Goal: Transaction & Acquisition: Download file/media

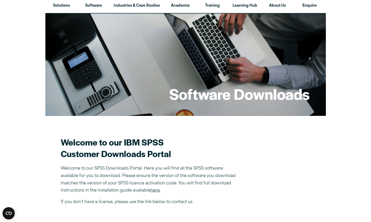
scroll to position [24, 0]
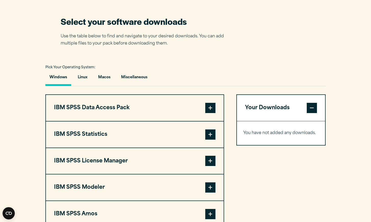
scroll to position [320, 0]
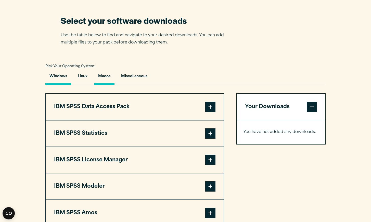
click at [104, 75] on button "Macos" at bounding box center [104, 77] width 20 height 15
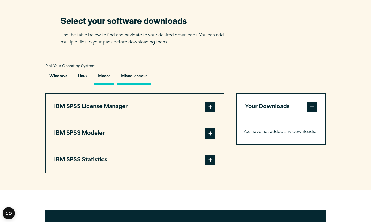
scroll to position [320, 0]
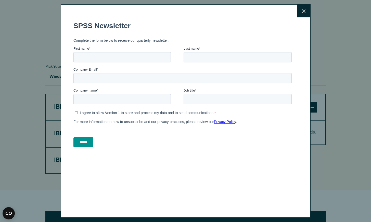
click at [300, 14] on button "Close" at bounding box center [304, 11] width 13 height 13
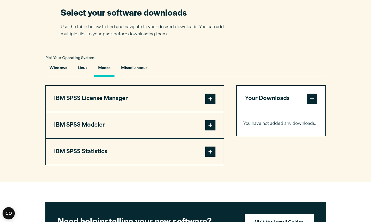
scroll to position [330, 0]
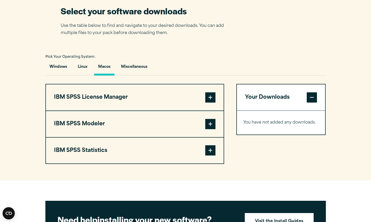
click at [196, 129] on button "IBM SPSS Modeler" at bounding box center [135, 124] width 178 height 26
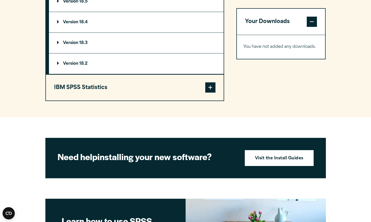
scroll to position [477, 0]
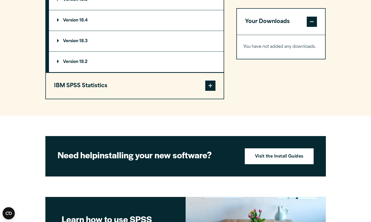
click at [213, 86] on span at bounding box center [211, 85] width 10 height 10
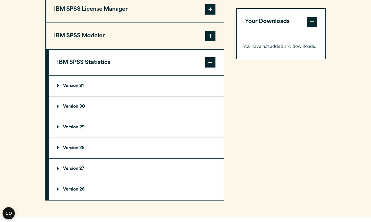
scroll to position [416, 0]
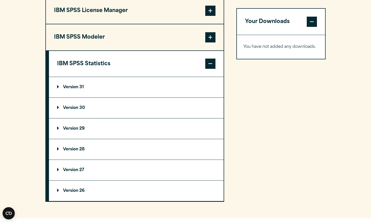
click at [78, 92] on summary "Version 31" at bounding box center [136, 87] width 175 height 20
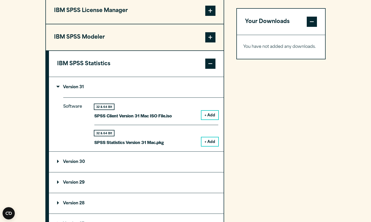
click at [211, 113] on button "+ Add" at bounding box center [210, 115] width 17 height 9
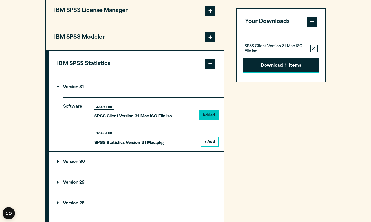
click at [266, 62] on button "Download 1 Items" at bounding box center [282, 65] width 76 height 16
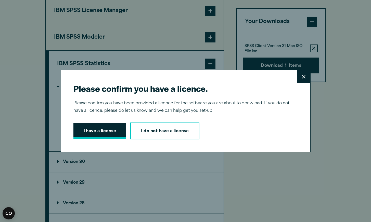
click at [104, 132] on button "I have a license" at bounding box center [100, 131] width 53 height 16
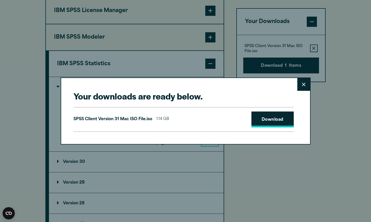
click at [273, 117] on link "Download" at bounding box center [273, 119] width 42 height 16
click at [304, 83] on icon at bounding box center [304, 84] width 4 height 4
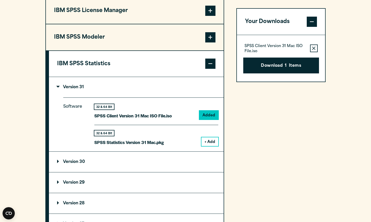
click at [311, 50] on div "Your downloads are ready below. Close SPSS Client Version 31 Mac ISO File.iso 1…" at bounding box center [185, 111] width 371 height 222
click at [315, 48] on icon "button" at bounding box center [313, 48] width 3 height 4
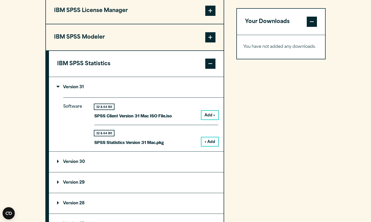
click at [209, 139] on button "+ Add" at bounding box center [210, 141] width 17 height 9
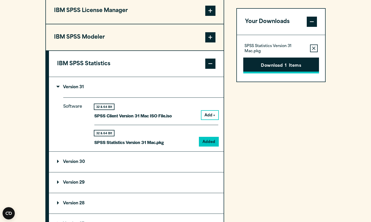
click at [294, 61] on button "Download 1 Items" at bounding box center [282, 65] width 76 height 16
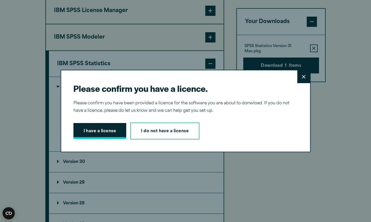
click at [104, 136] on button "I have a license" at bounding box center [100, 131] width 53 height 16
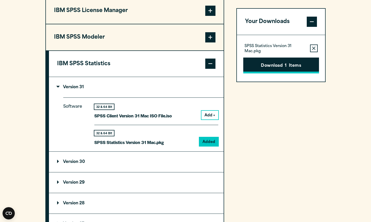
click at [279, 68] on button "Download 1 Items" at bounding box center [282, 65] width 76 height 16
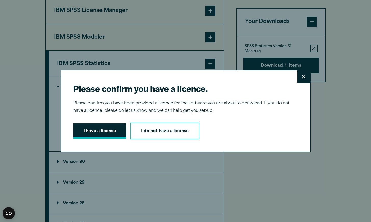
click at [118, 126] on button "I have a license" at bounding box center [100, 131] width 53 height 16
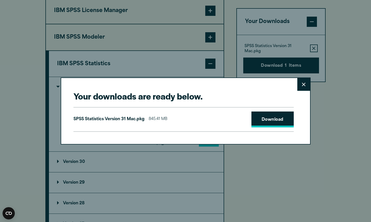
click at [279, 123] on link "Download" at bounding box center [273, 119] width 42 height 16
click at [306, 87] on button "Close" at bounding box center [304, 84] width 13 height 13
